Goal: Information Seeking & Learning: Learn about a topic

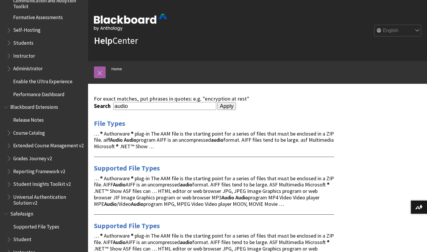
scroll to position [565, 0]
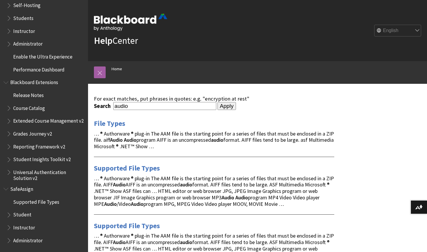
click at [11, 239] on span "Book outline for Blackboard SafeAssign" at bounding box center [9, 238] width 6 height 7
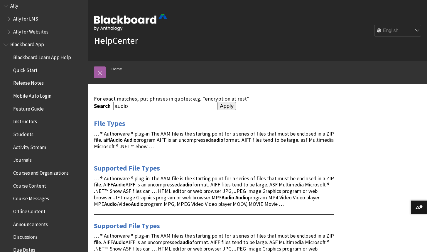
scroll to position [0, 0]
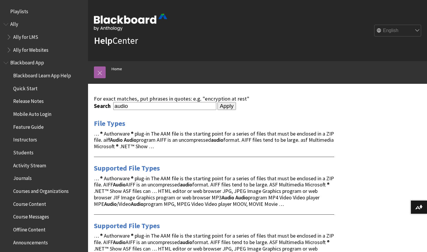
click at [190, 125] on span "File Types" at bounding box center [214, 123] width 240 height 8
click at [161, 106] on input "audio" at bounding box center [164, 106] width 103 height 8
click at [114, 106] on input "audio" at bounding box center [164, 106] width 103 height 8
type input "test audio"
click at [218, 102] on input "Apply" at bounding box center [227, 106] width 18 height 8
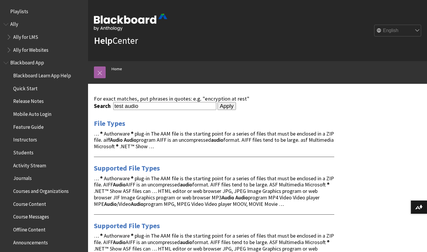
click at [224, 103] on input "Apply" at bounding box center [227, 106] width 18 height 8
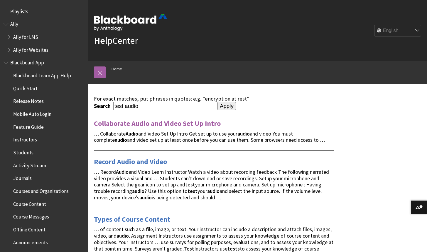
click at [163, 126] on link "Collaborate Audio and Video Set Up Intro" at bounding box center [157, 123] width 127 height 9
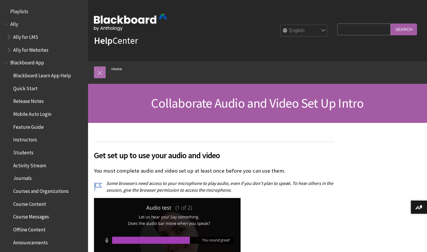
click at [103, 70] on link at bounding box center [100, 72] width 12 height 12
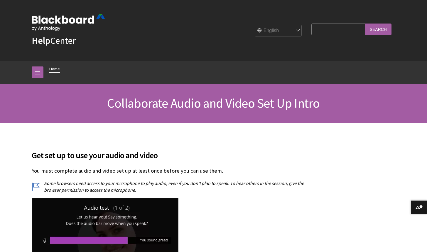
click at [55, 68] on link "Home" at bounding box center [54, 68] width 11 height 7
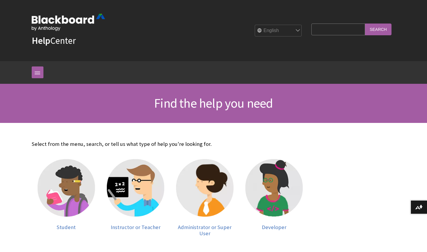
click at [323, 34] on input "Search Query" at bounding box center [337, 28] width 53 height 11
type input "test audio"
click at [365, 23] on input "Search" at bounding box center [378, 28] width 26 height 11
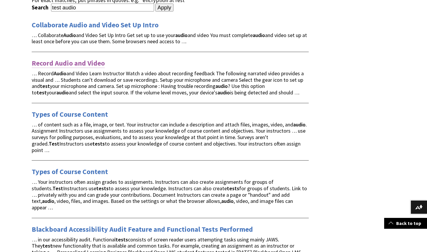
click at [65, 61] on link "Record Audio and Video" at bounding box center [68, 62] width 73 height 9
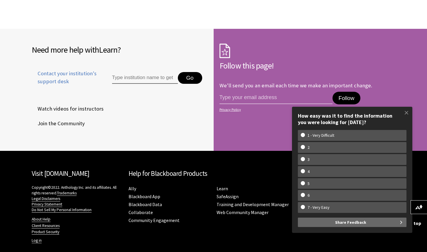
scroll to position [1406, 0]
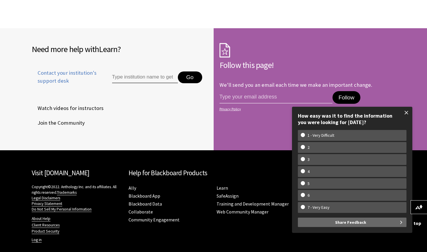
click at [406, 113] on span at bounding box center [406, 112] width 12 height 12
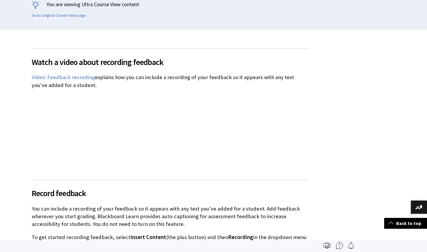
scroll to position [136, 0]
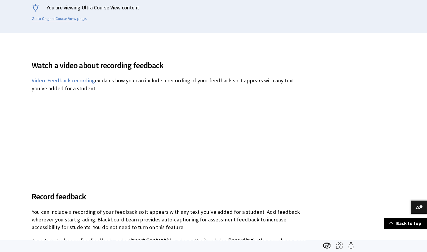
click at [62, 77] on p "Video: Feedback recording explains how you can include a recording of your feed…" at bounding box center [170, 84] width 277 height 15
click at [73, 81] on link "Video: Feedback recording" at bounding box center [63, 80] width 63 height 7
